Goal: Use online tool/utility: Utilize a website feature to perform a specific function

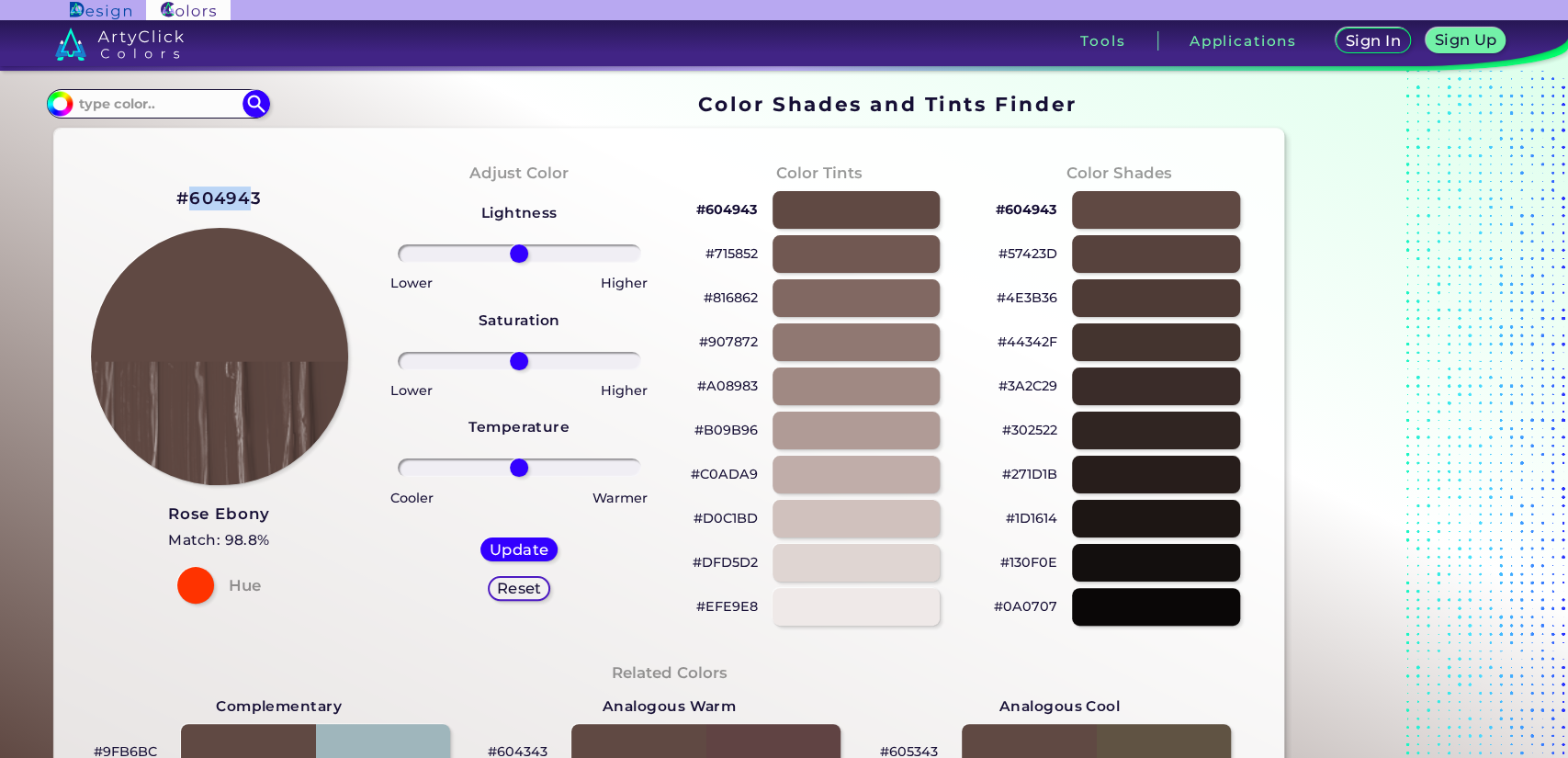
click at [253, 199] on h2 "#604943" at bounding box center [219, 199] width 85 height 24
copy h2 "#604943"
drag, startPoint x: 174, startPoint y: 195, endPoint x: 259, endPoint y: 197, distance: 85.0
click at [259, 197] on div "#604943 Rose Ebony Match: 98.8% Hue" at bounding box center [219, 392] width 301 height 499
click at [171, 103] on input at bounding box center [158, 103] width 171 height 25
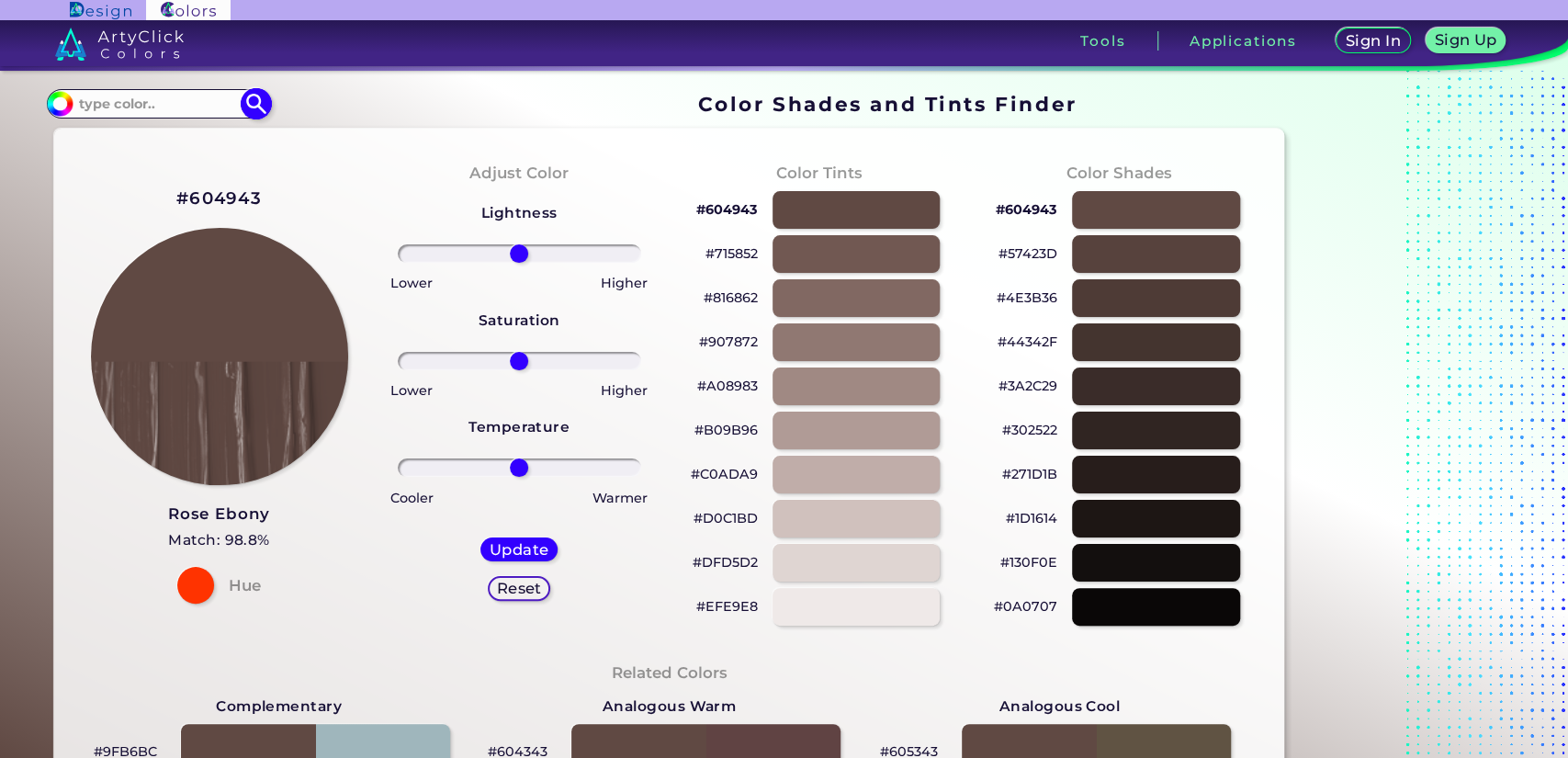
paste input "Deep Coffee"
type input "Deep Coffee"
click at [212, 131] on li "Deep Coffee ◉" at bounding box center [165, 136] width 207 height 34
type input "#704241"
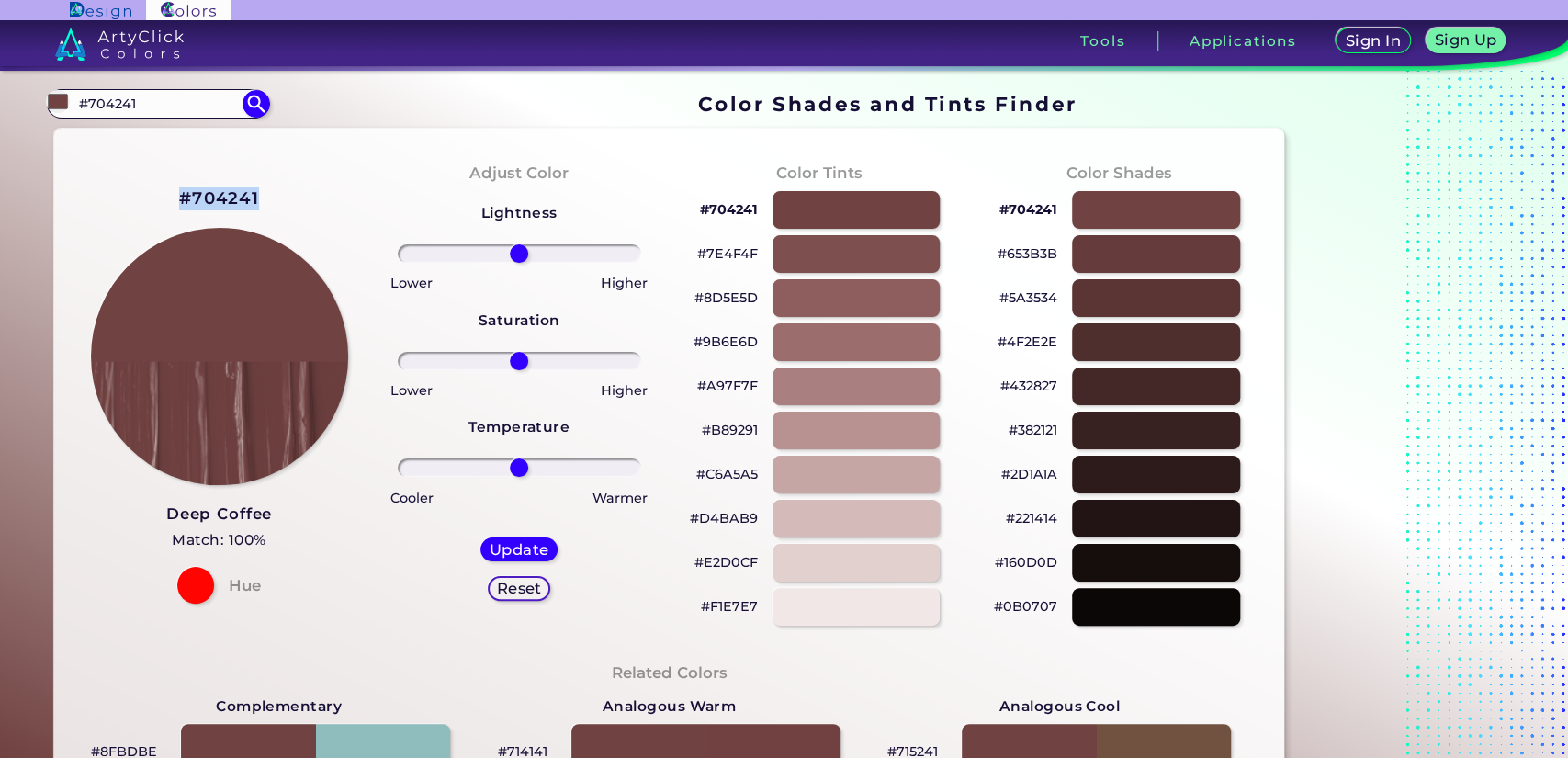
drag, startPoint x: 180, startPoint y: 194, endPoint x: 259, endPoint y: 194, distance: 79.0
click at [259, 194] on div "#704241 Deep Coffee Match: 100% Hue" at bounding box center [219, 392] width 301 height 499
copy h2 "#704241"
drag, startPoint x: 141, startPoint y: 99, endPoint x: 0, endPoint y: 91, distance: 141.2
click at [0, 91] on div "Color Shades Finder #704241 #704241 Deep Coffee ◉ Acadia ◉ Acid Green ◉ Aero Bl…" at bounding box center [784, 747] width 1568 height 1352
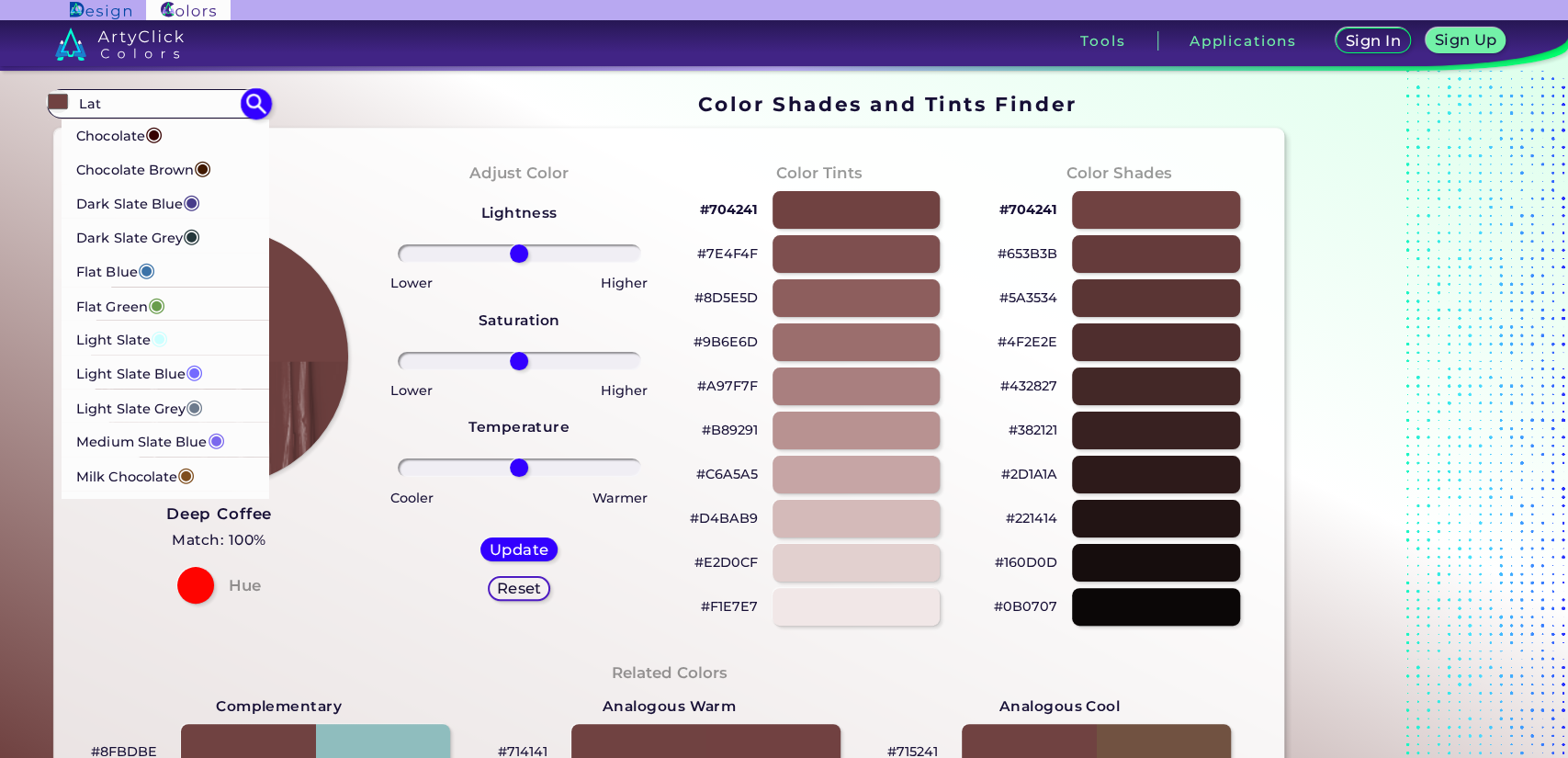
type input "Lat"
click at [158, 476] on p "Milk Chocolate ◉" at bounding box center [135, 473] width 119 height 34
type input "#7f4e1e"
type input "#7F4E1E"
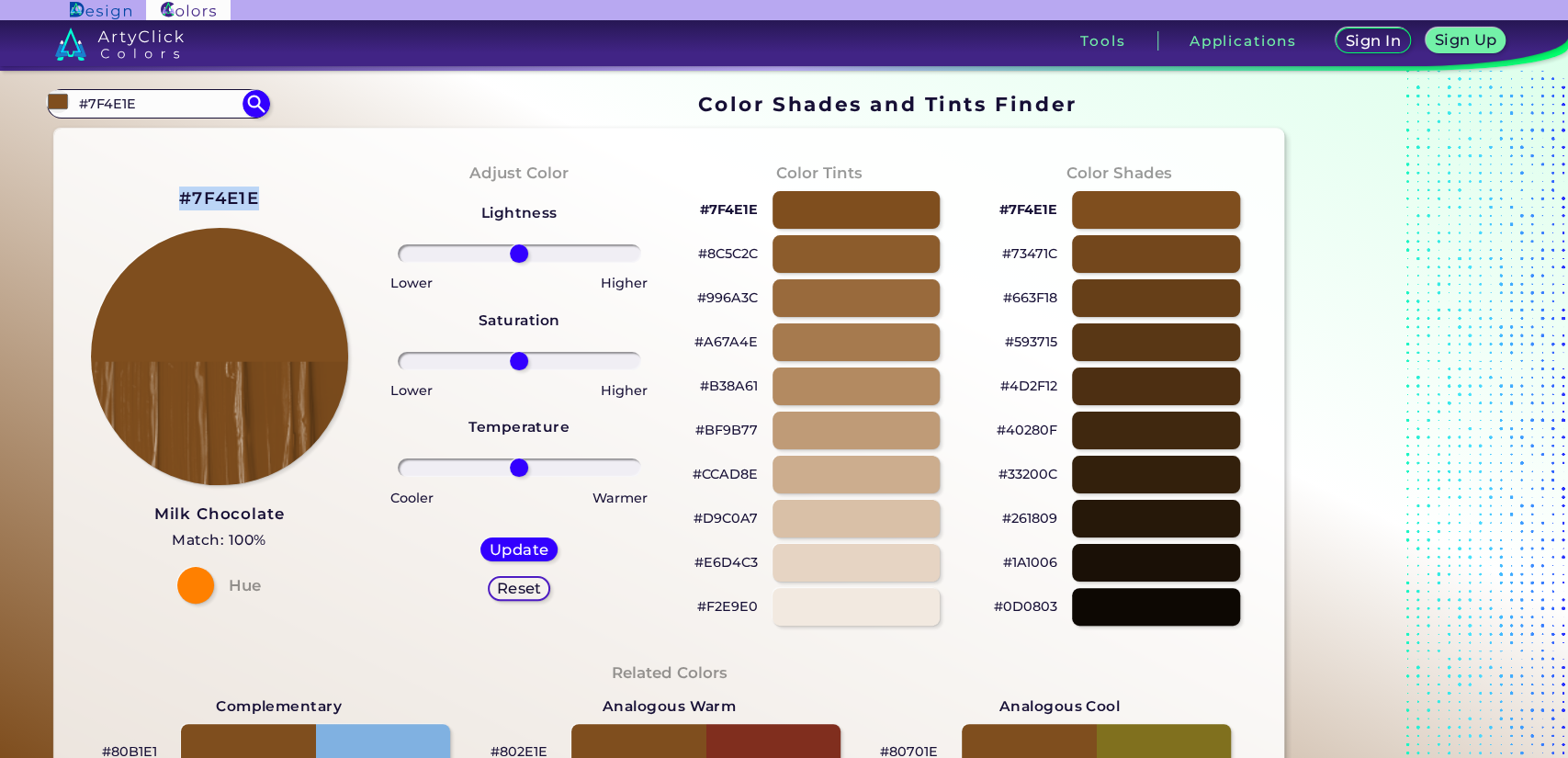
drag, startPoint x: 177, startPoint y: 190, endPoint x: 264, endPoint y: 191, distance: 87.0
click at [264, 191] on div "#7F4E1E Milk Chocolate Match: 100% Hue" at bounding box center [219, 392] width 301 height 499
copy h2 "#7F4E1E"
